Goal: Check status: Check status

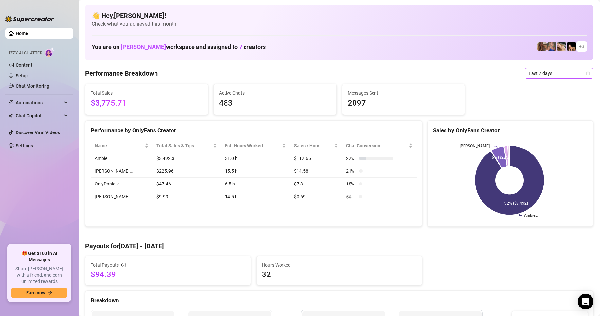
click at [543, 74] on span "Last 7 days" at bounding box center [559, 73] width 61 height 10
click at [551, 129] on div "Custom date" at bounding box center [553, 128] width 58 height 7
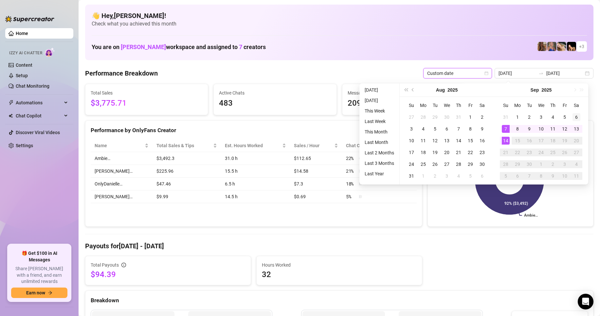
type input "[DATE]"
click at [575, 115] on div "6" at bounding box center [576, 117] width 8 height 8
type input "[DATE]"
click at [579, 128] on div "13" at bounding box center [576, 129] width 8 height 8
type input "[DATE]"
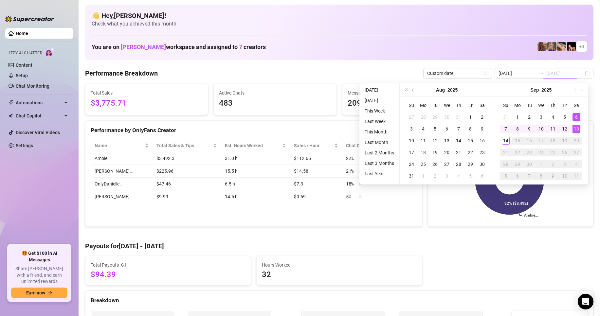
type input "[DATE]"
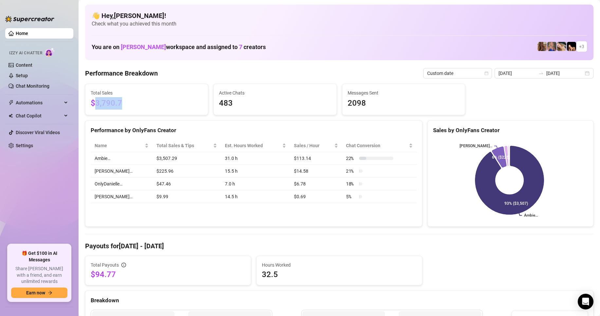
drag, startPoint x: 127, startPoint y: 105, endPoint x: 93, endPoint y: 106, distance: 34.0
click at [93, 106] on span "$3,790.7" at bounding box center [147, 103] width 112 height 12
copy span "3,790.7"
